Goal: Transaction & Acquisition: Subscribe to service/newsletter

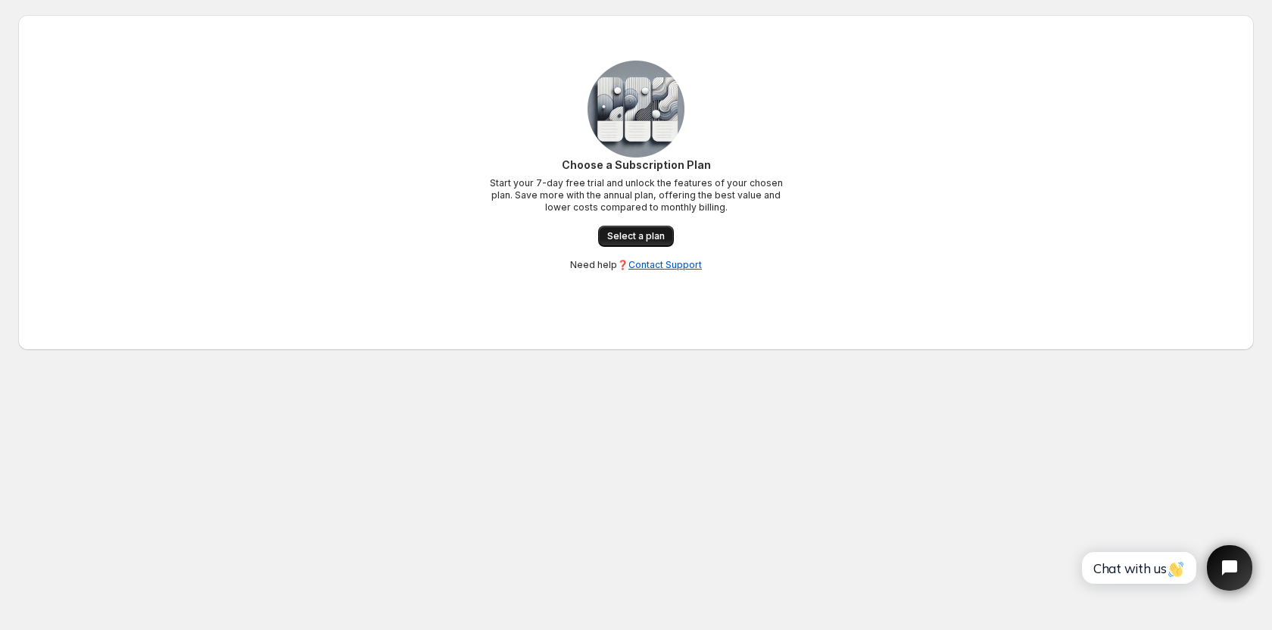
click at [644, 231] on span "Select a plan" at bounding box center [636, 236] width 58 height 12
click at [650, 238] on span "Select a plan" at bounding box center [636, 236] width 58 height 12
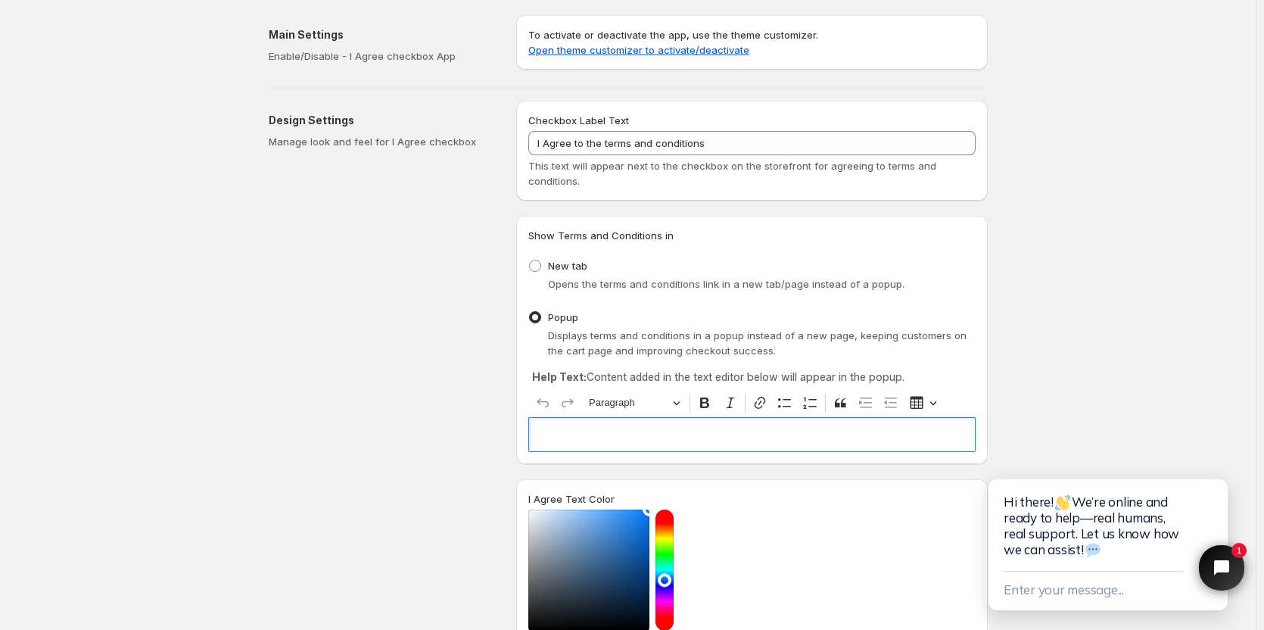
click at [625, 434] on p "Editor editing area: main. Press Alt+0 for help." at bounding box center [752, 434] width 434 height 15
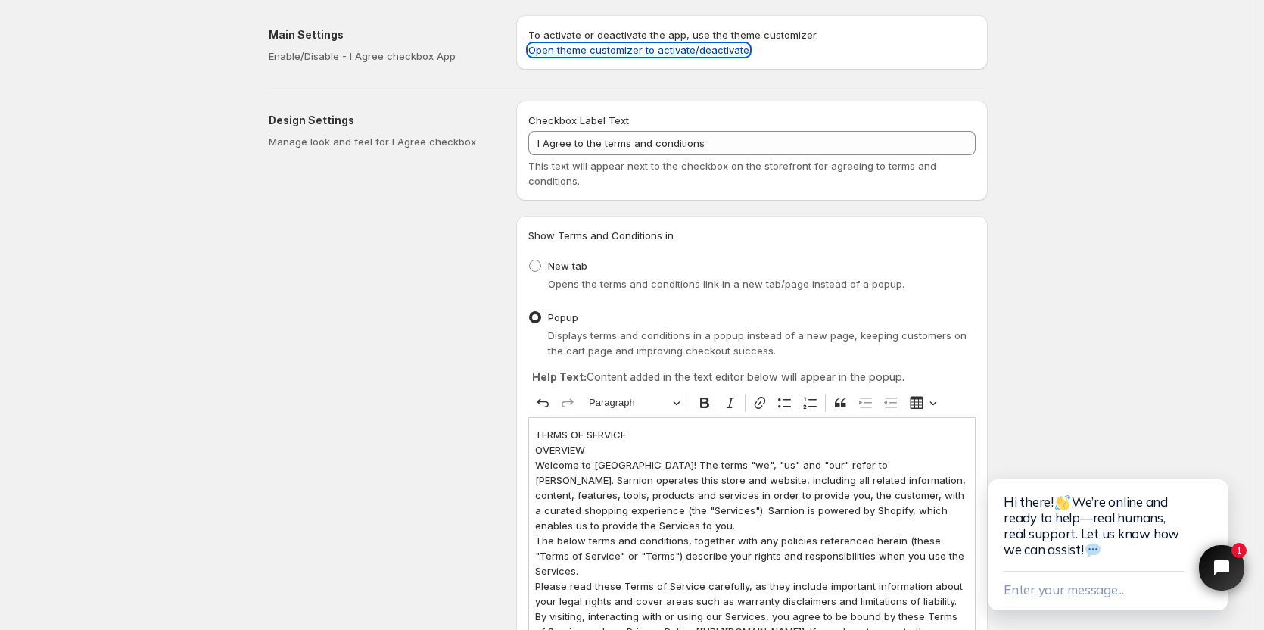
click at [583, 54] on link "Open theme customizer to activate/deactivate" at bounding box center [638, 50] width 221 height 12
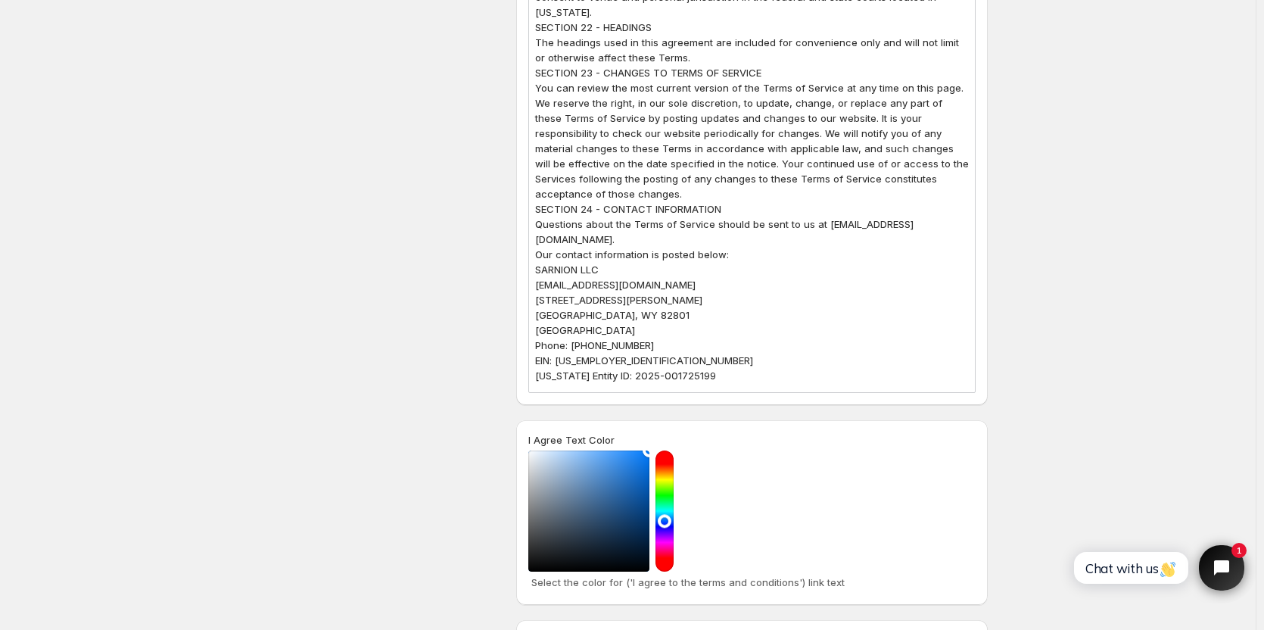
scroll to position [4890, 0]
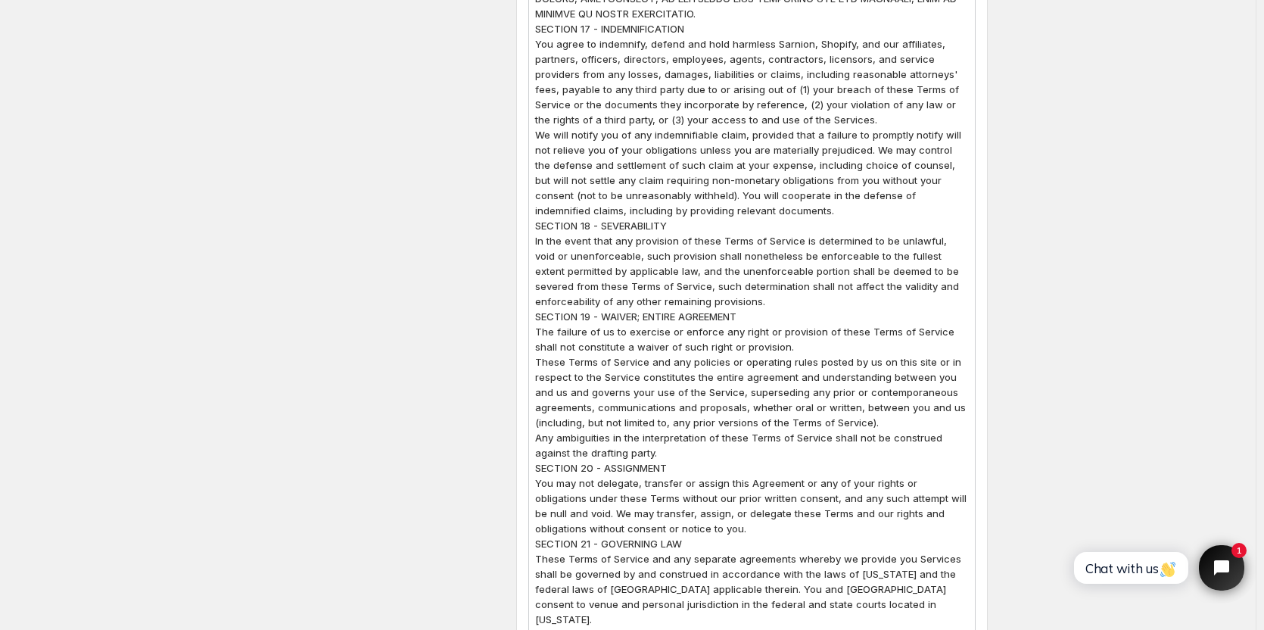
scroll to position [3754, 0]
